Goal: Find specific page/section: Find specific page/section

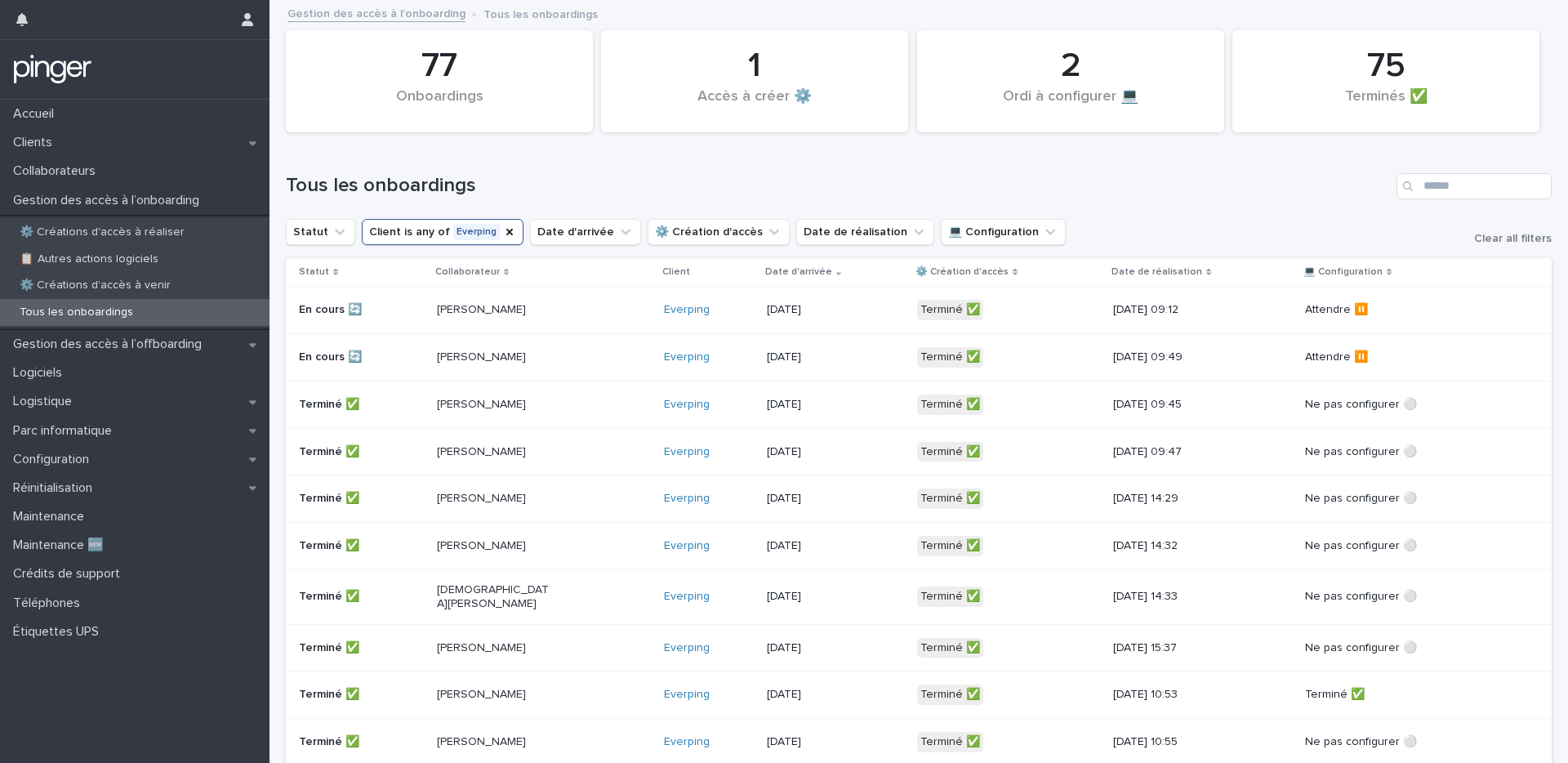
click at [466, 294] on td "[PERSON_NAME]" at bounding box center [544, 311] width 227 height 47
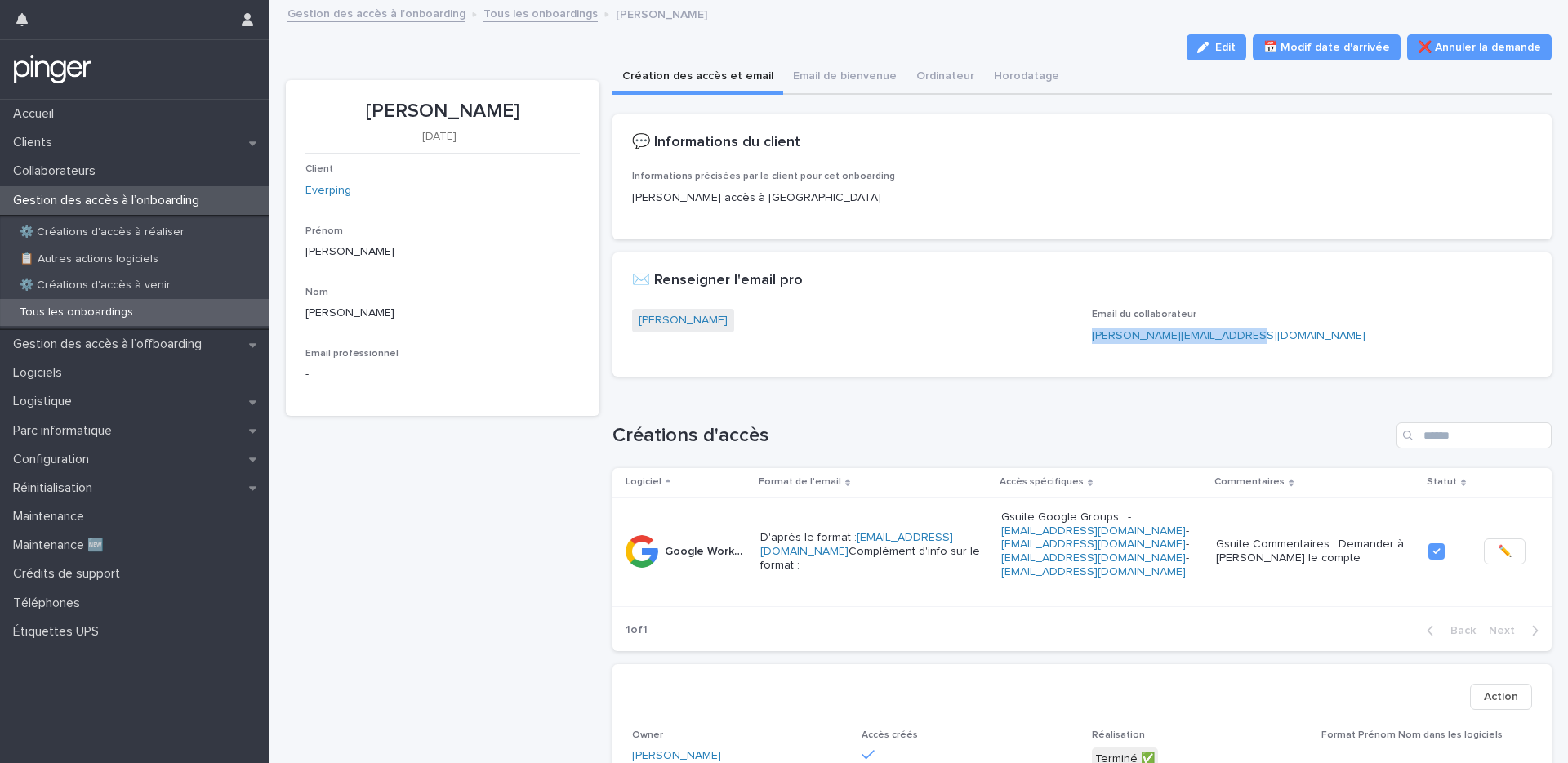
click at [499, 15] on link "Tous les onboardings" at bounding box center [540, 13] width 114 height 19
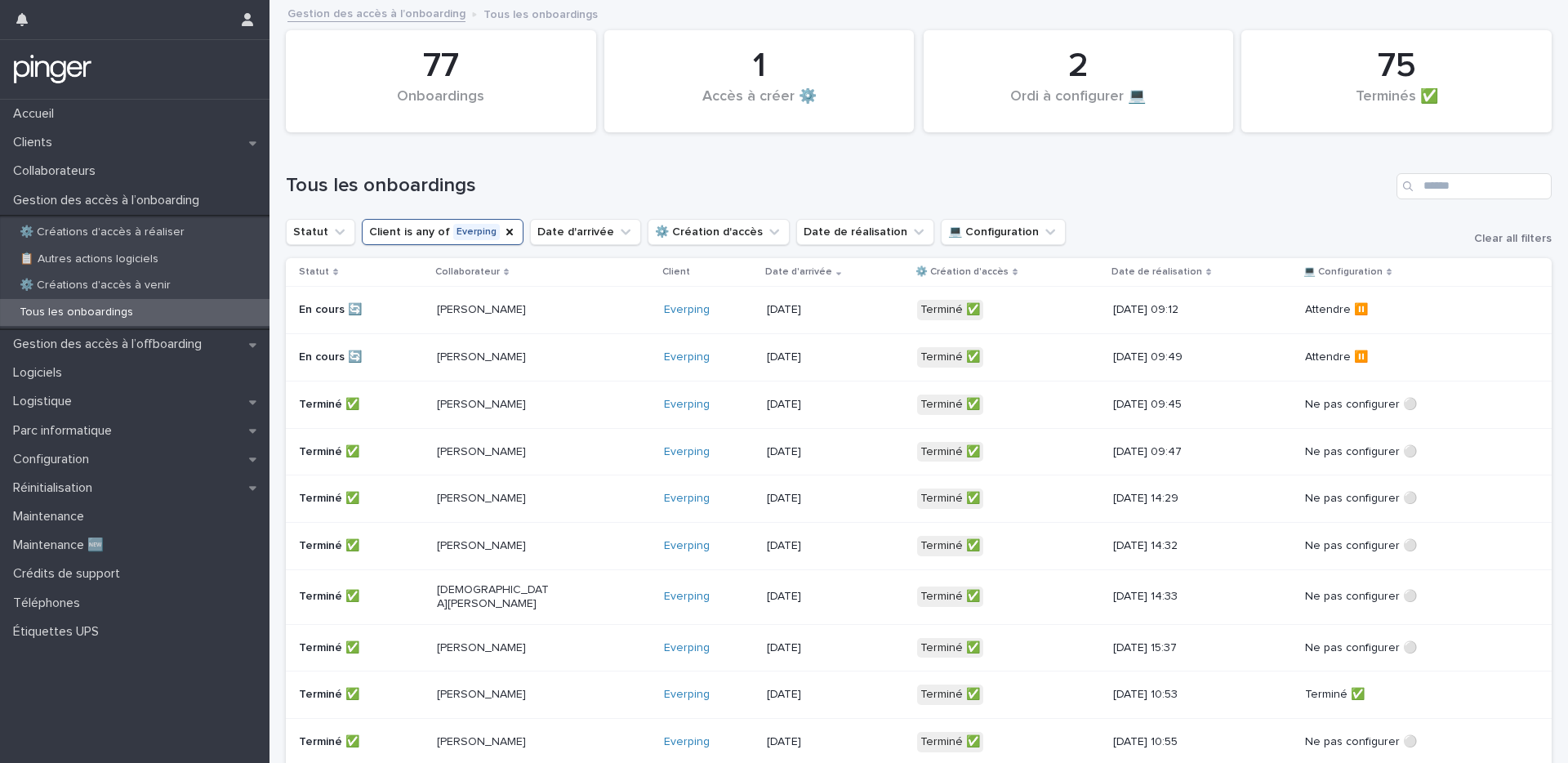
click at [487, 366] on div "[PERSON_NAME]" at bounding box center [544, 358] width 214 height 27
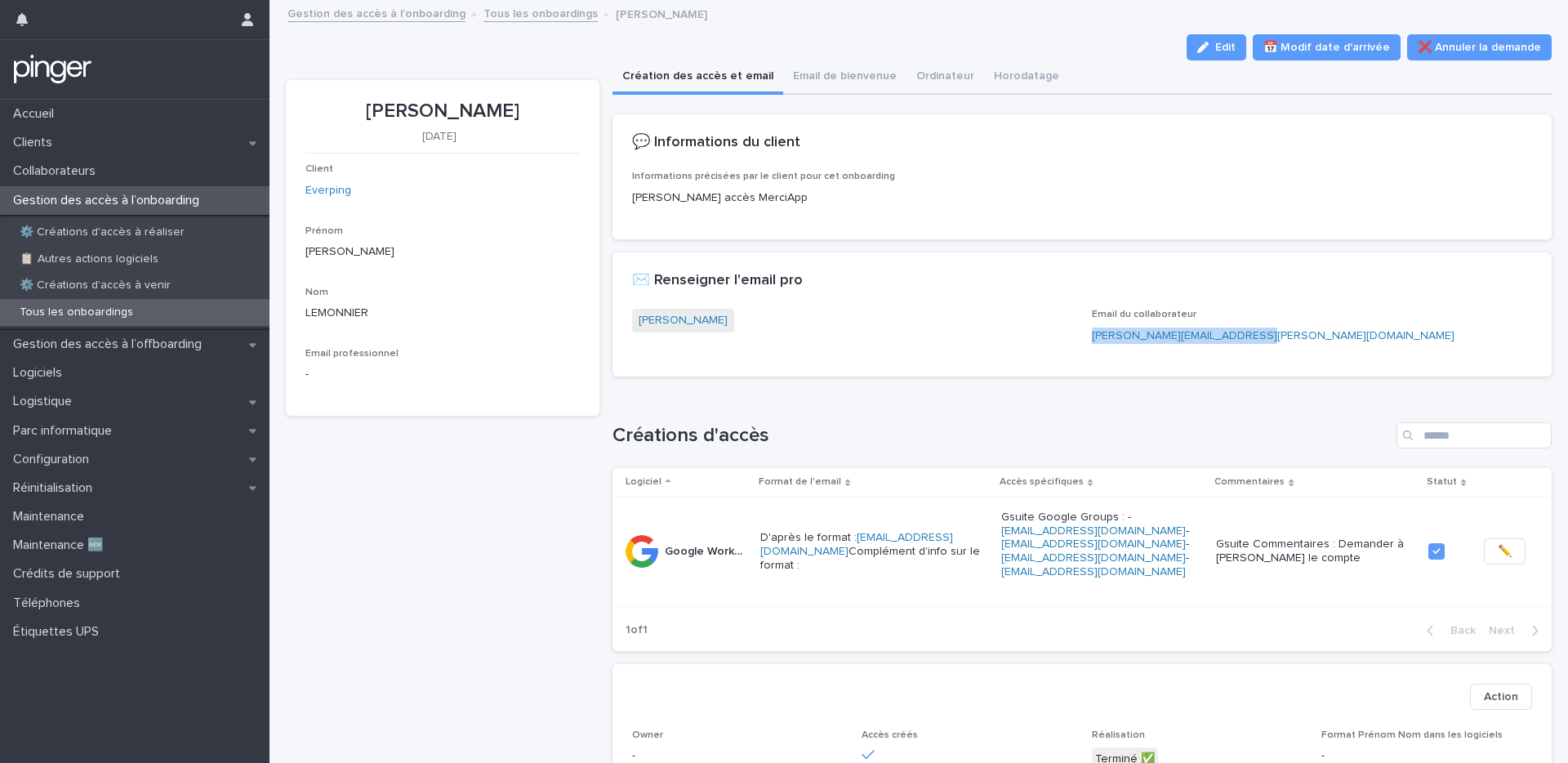
click at [577, 15] on link "Tous les onboardings" at bounding box center [540, 13] width 114 height 19
